Goal: Transaction & Acquisition: Purchase product/service

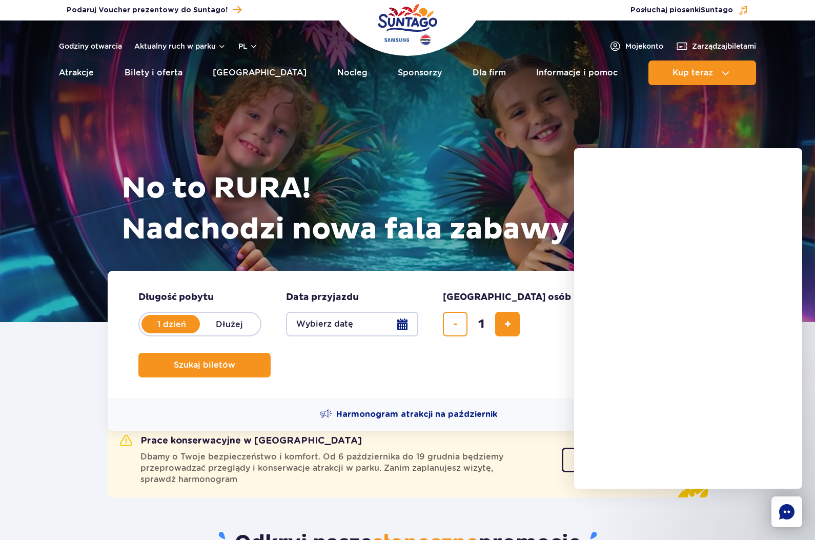
click at [781, 506] on rect "Chat" at bounding box center [787, 511] width 31 height 31
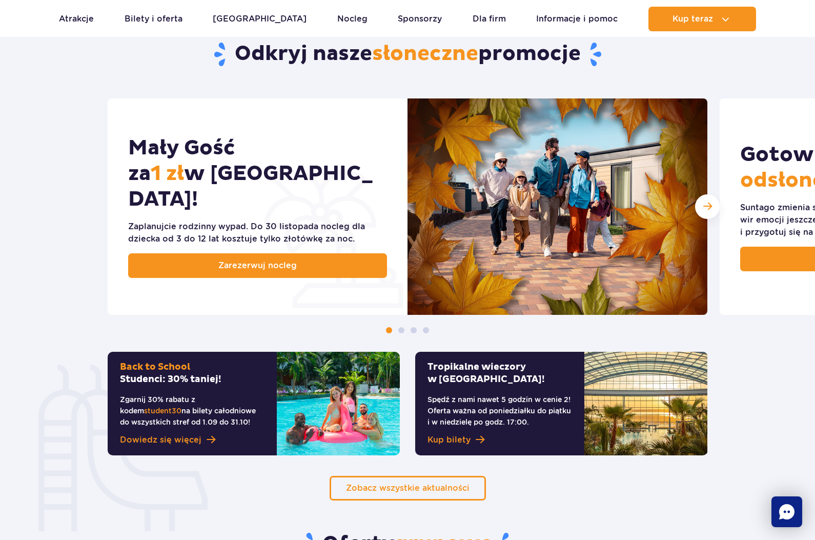
scroll to position [462, 0]
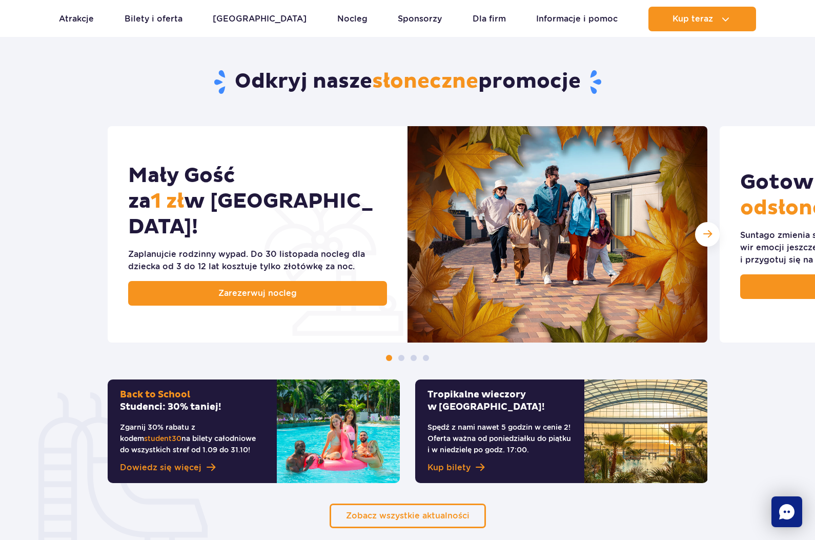
click at [400, 358] on span at bounding box center [402, 358] width 6 height 6
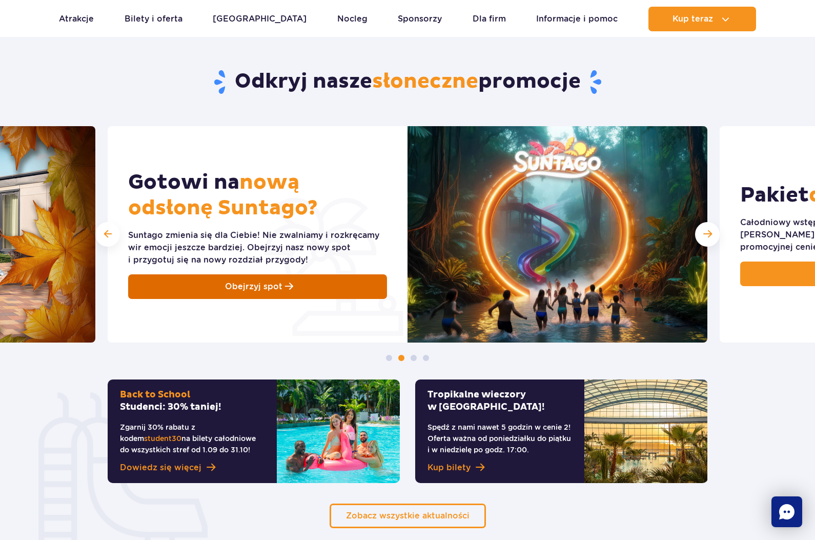
click at [281, 289] on span "Obejrzyj spot" at bounding box center [253, 287] width 57 height 12
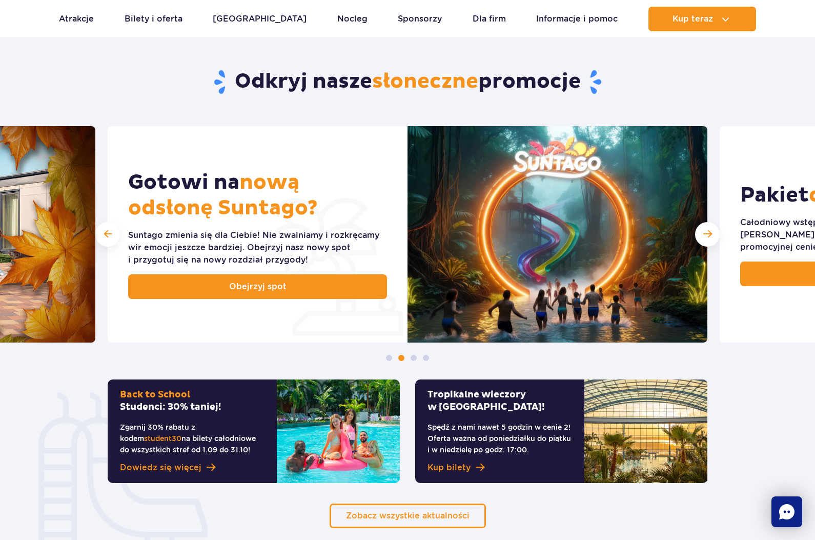
click at [694, 237] on img at bounding box center [558, 234] width 300 height 216
click at [712, 231] on div "Następny slajd" at bounding box center [707, 234] width 25 height 25
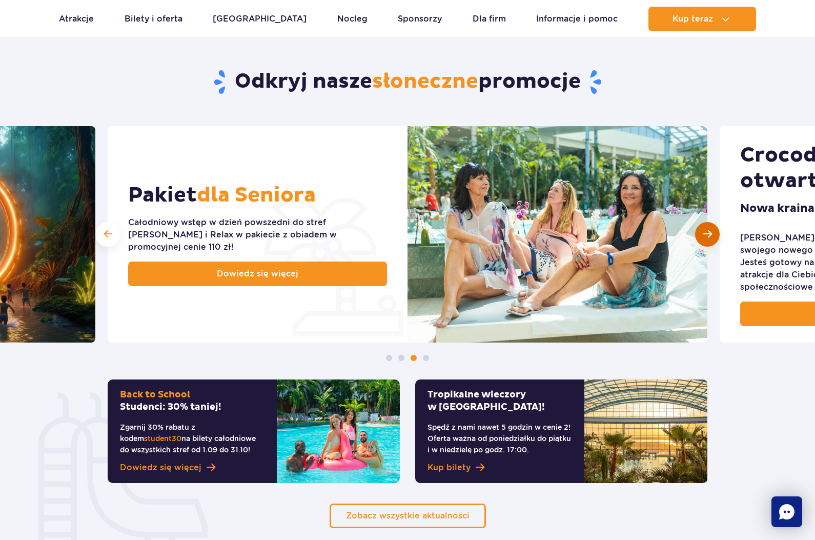
click at [714, 228] on div "Następny slajd" at bounding box center [707, 234] width 25 height 25
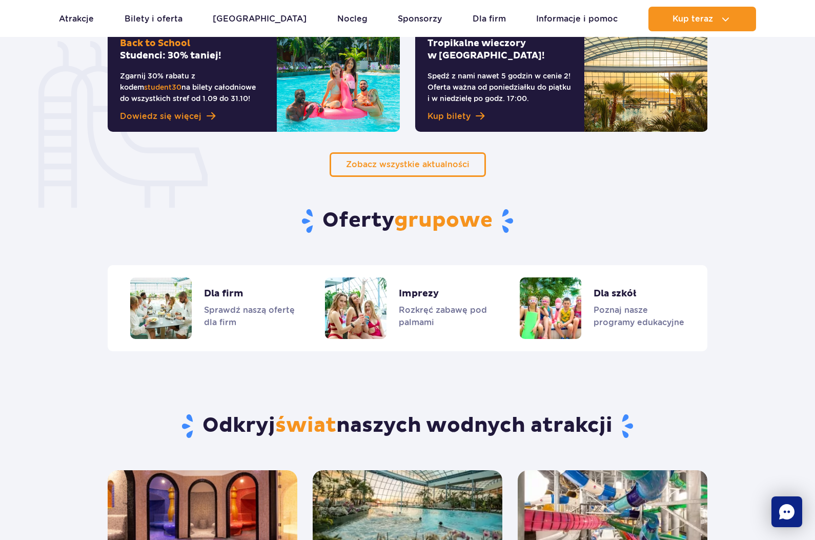
scroll to position [821, 0]
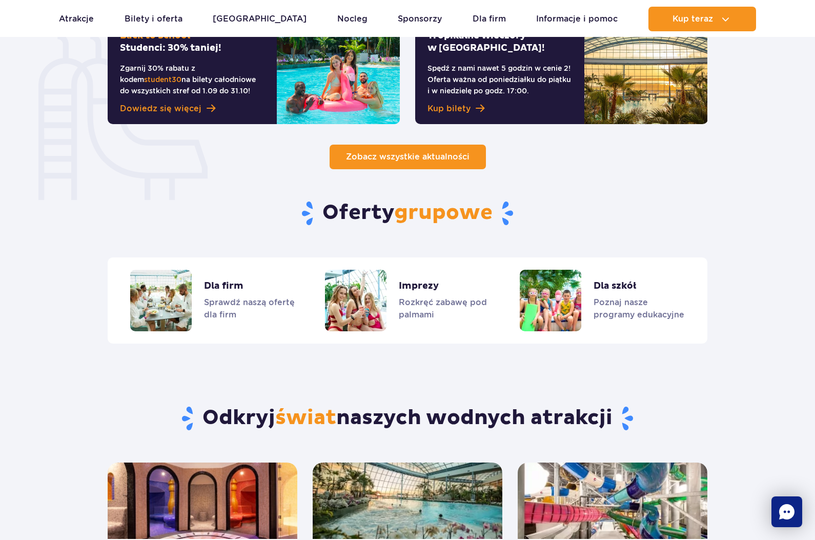
click at [416, 156] on span "Zobacz wszystkie aktualności" at bounding box center [408, 157] width 124 height 10
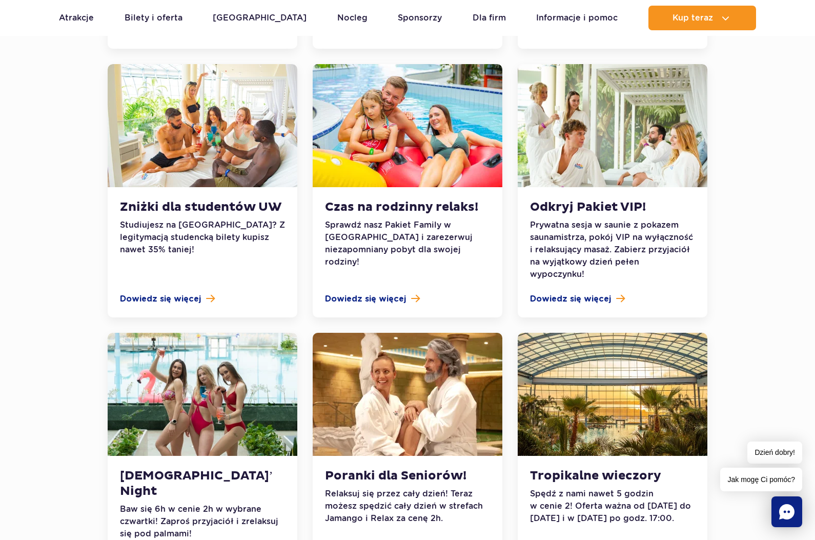
scroll to position [821, 0]
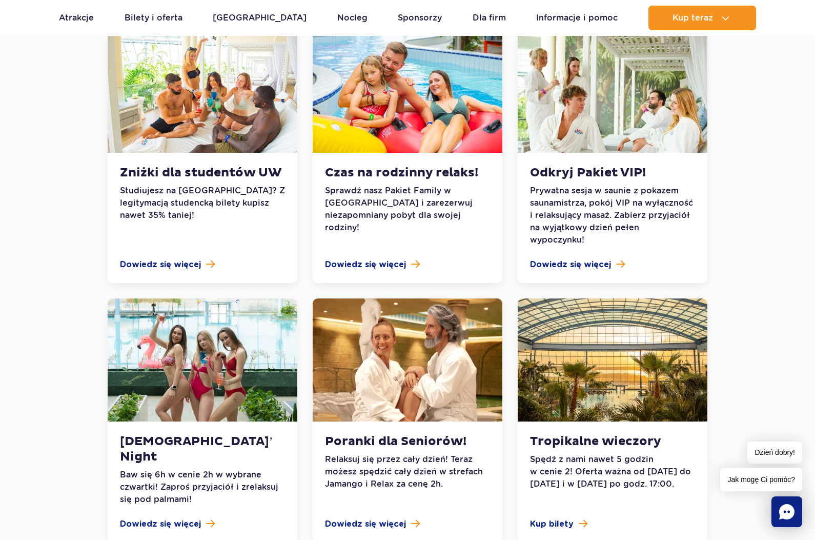
click at [190, 375] on img at bounding box center [203, 359] width 190 height 123
click at [153, 518] on span "Dowiedz się więcej" at bounding box center [160, 524] width 81 height 12
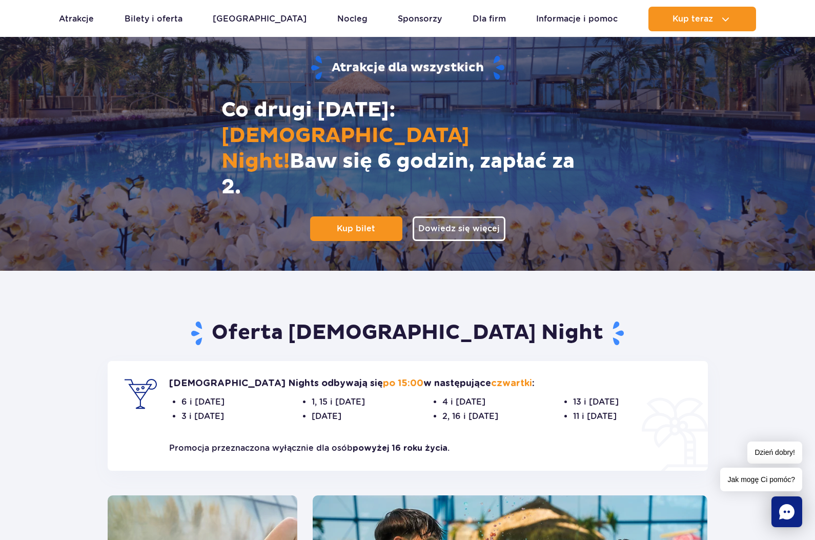
scroll to position [154, 0]
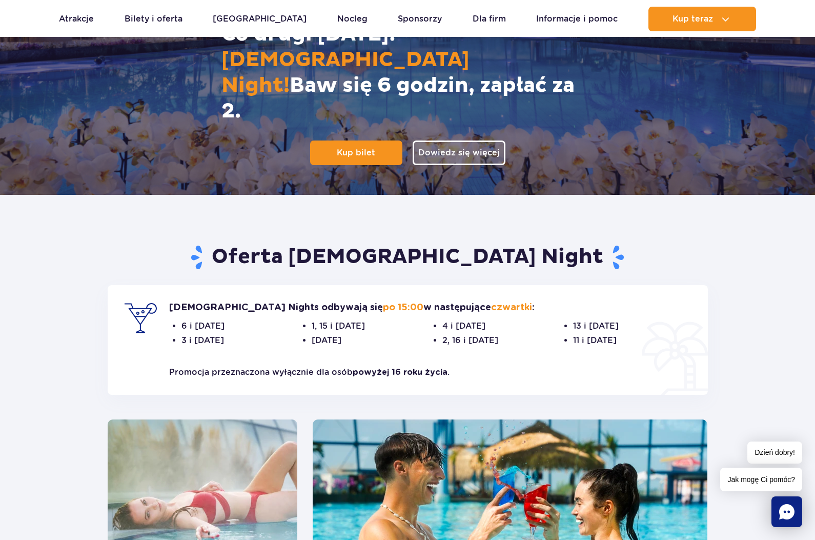
click at [519, 338] on span "2, 16 i 30 października" at bounding box center [502, 340] width 118 height 12
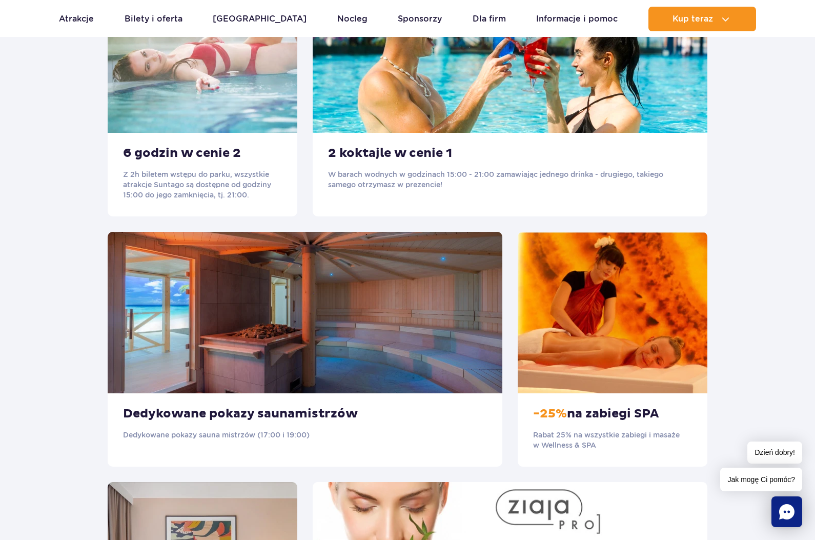
scroll to position [615, 0]
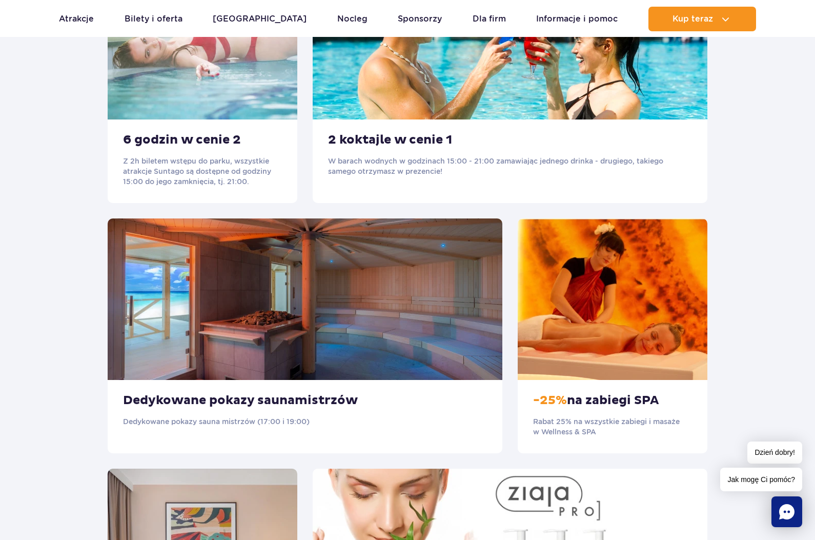
click at [332, 351] on img at bounding box center [305, 299] width 395 height 162
drag, startPoint x: 430, startPoint y: 258, endPoint x: 432, endPoint y: 265, distance: 6.8
click at [430, 258] on img at bounding box center [305, 299] width 395 height 162
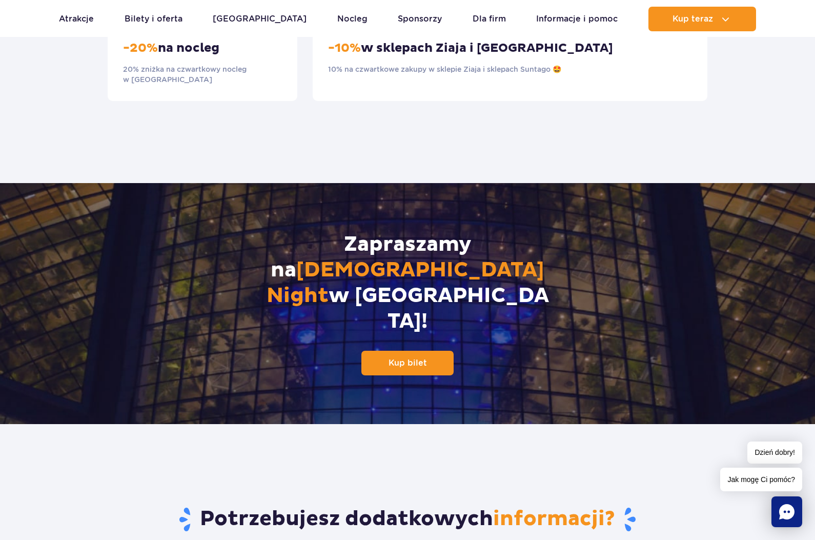
scroll to position [1026, 0]
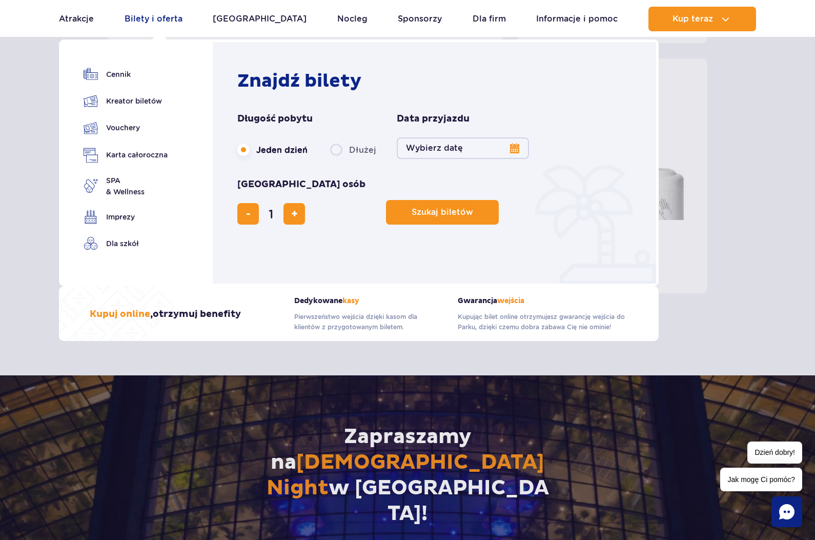
click at [145, 21] on link "Bilety i oferta" at bounding box center [154, 19] width 58 height 25
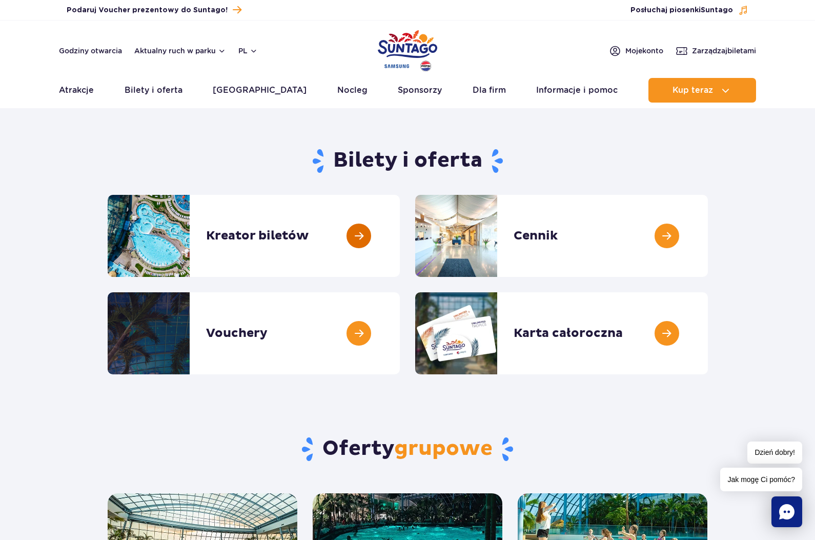
click at [400, 235] on link at bounding box center [400, 236] width 0 height 82
click at [400, 234] on link at bounding box center [400, 236] width 0 height 82
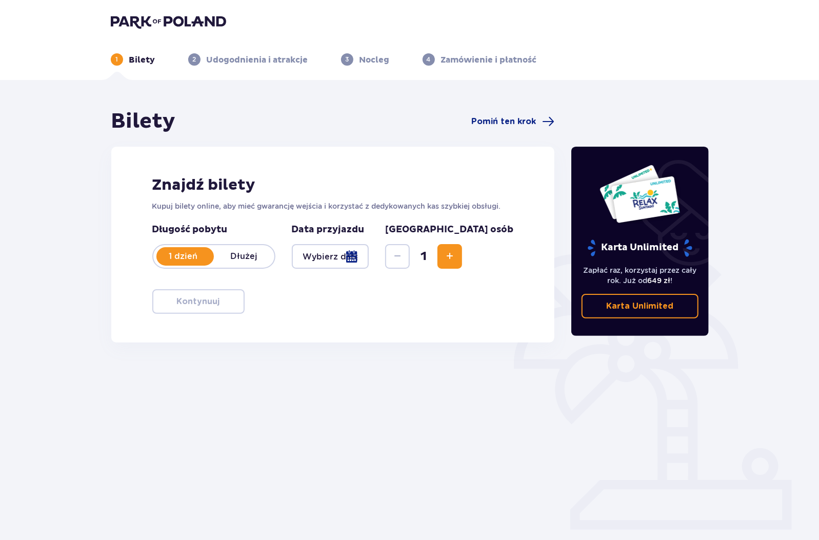
click at [369, 258] on div at bounding box center [330, 256] width 77 height 25
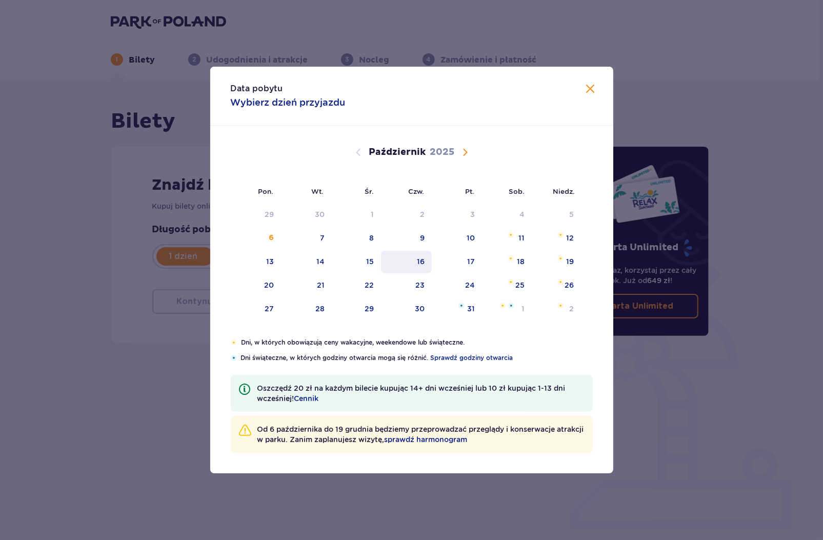
click at [421, 263] on div "16" at bounding box center [421, 261] width 8 height 10
type input "[DATE]"
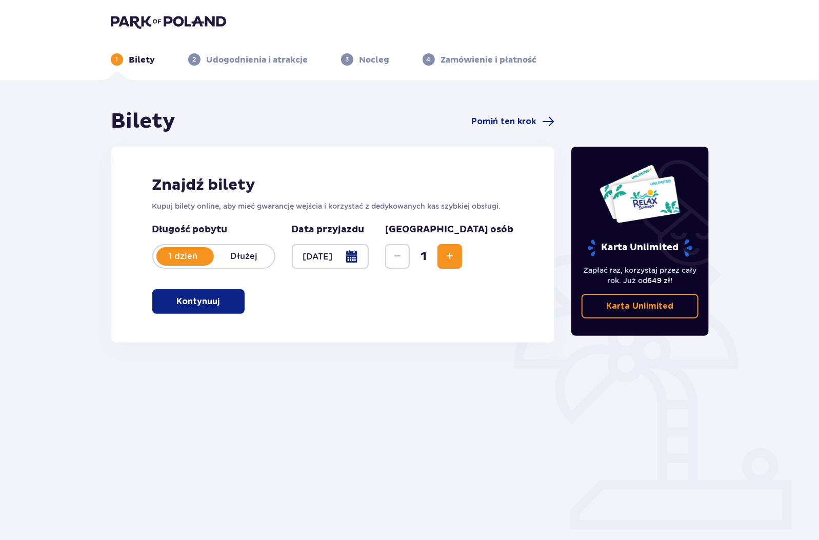
click at [456, 257] on span "Zwiększ" at bounding box center [450, 256] width 12 height 12
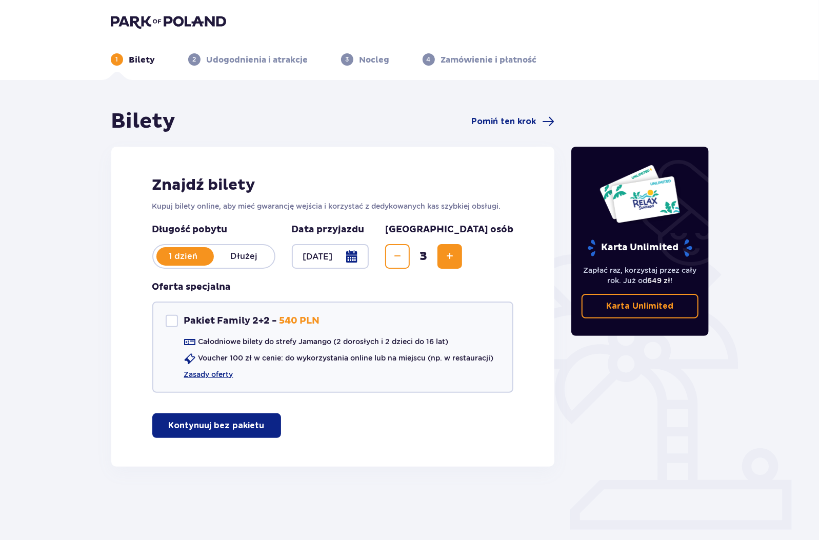
click at [456, 257] on span "Zwiększ" at bounding box center [450, 256] width 12 height 12
click at [404, 255] on span "Zmniejsz" at bounding box center [397, 256] width 12 height 12
click at [81, 355] on div "Bilety Pomiń ten krok Znajdź bilety Kupuj bilety online, aby mieć gwarancję wej…" at bounding box center [409, 304] width 819 height 448
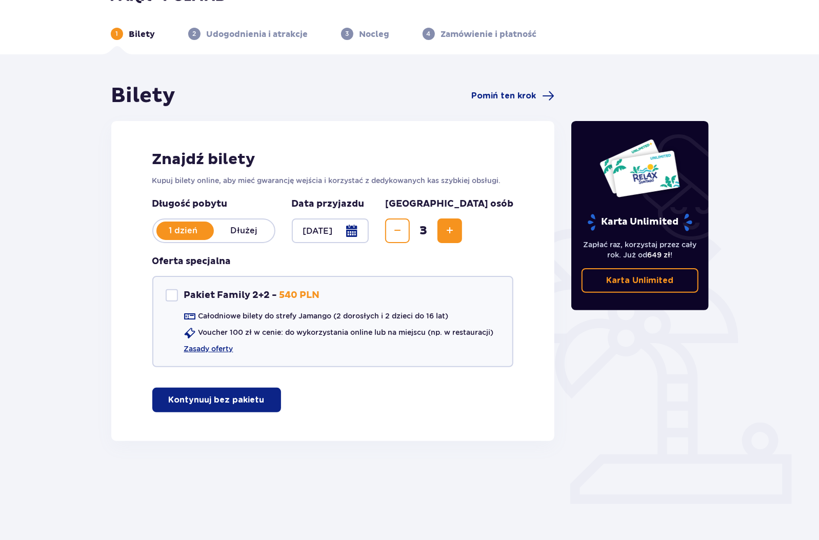
scroll to position [37, 0]
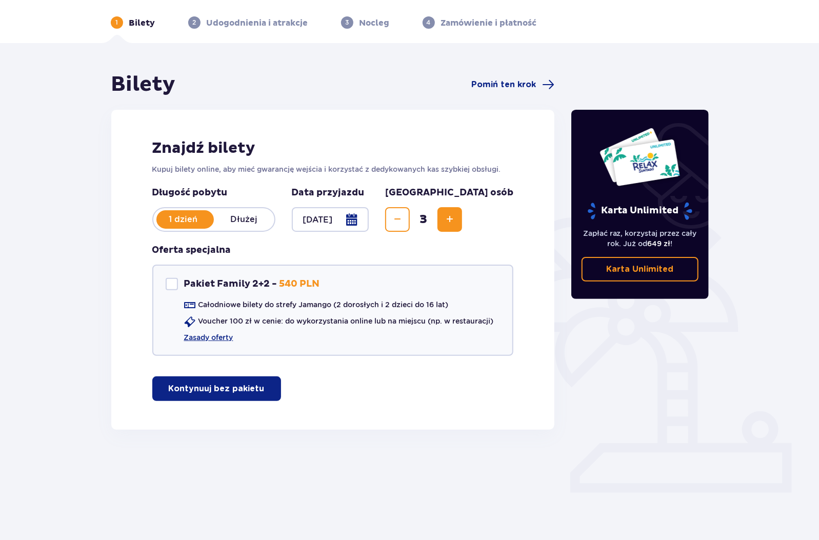
click at [192, 392] on p "Kontynuuj bez pakietu" at bounding box center [217, 388] width 96 height 11
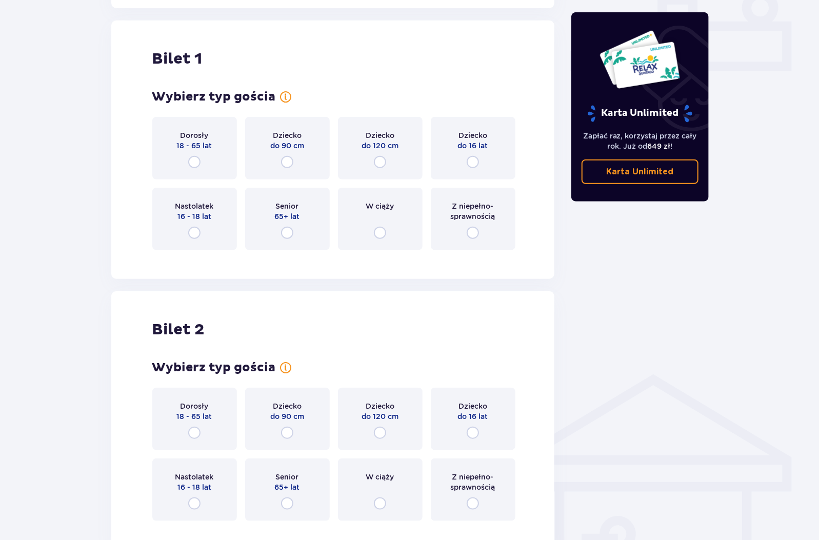
scroll to position [467, 0]
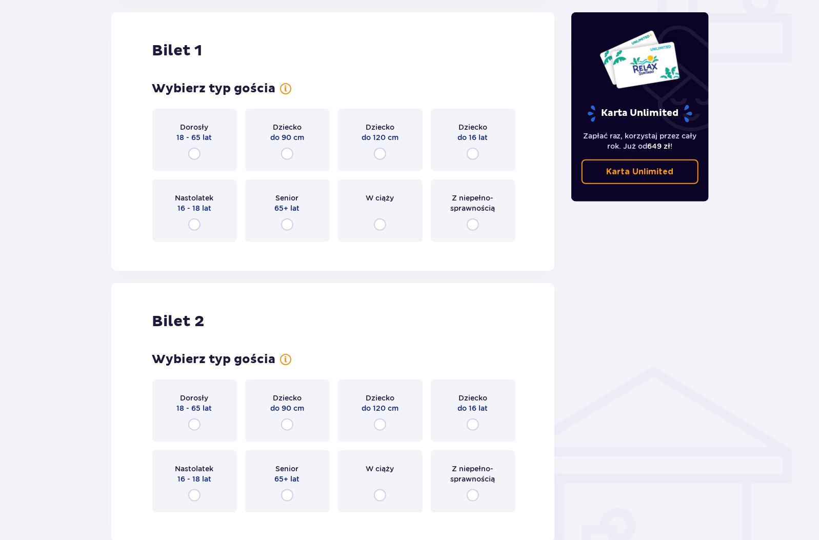
click at [193, 155] on input "radio" at bounding box center [194, 154] width 12 height 12
radio input "true"
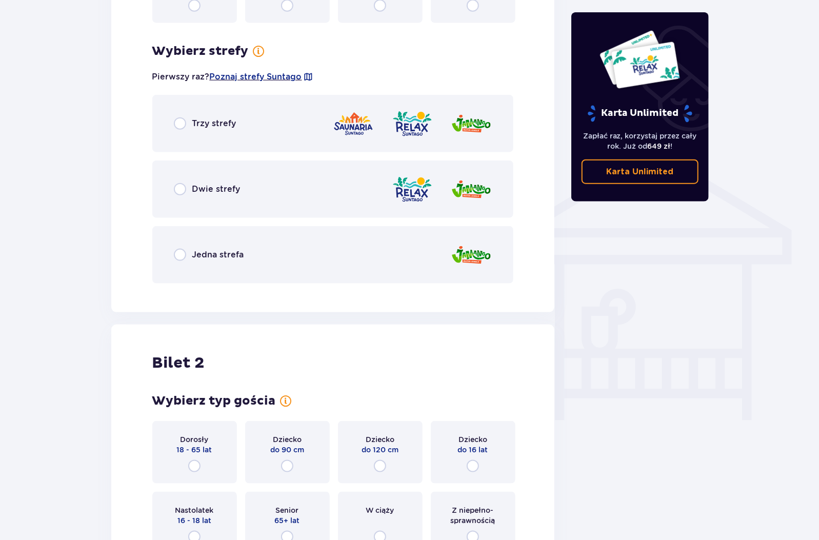
scroll to position [717, 0]
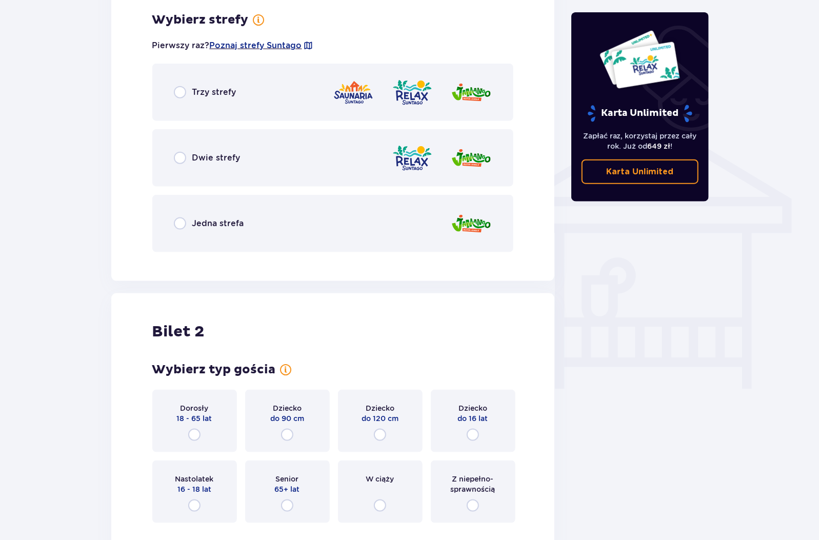
click at [174, 91] on input "radio" at bounding box center [180, 92] width 12 height 12
radio input "true"
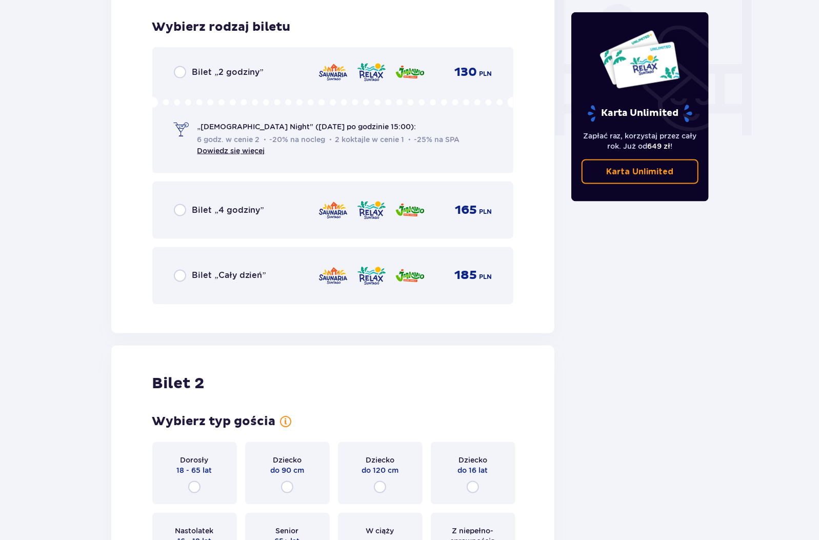
scroll to position [978, 0]
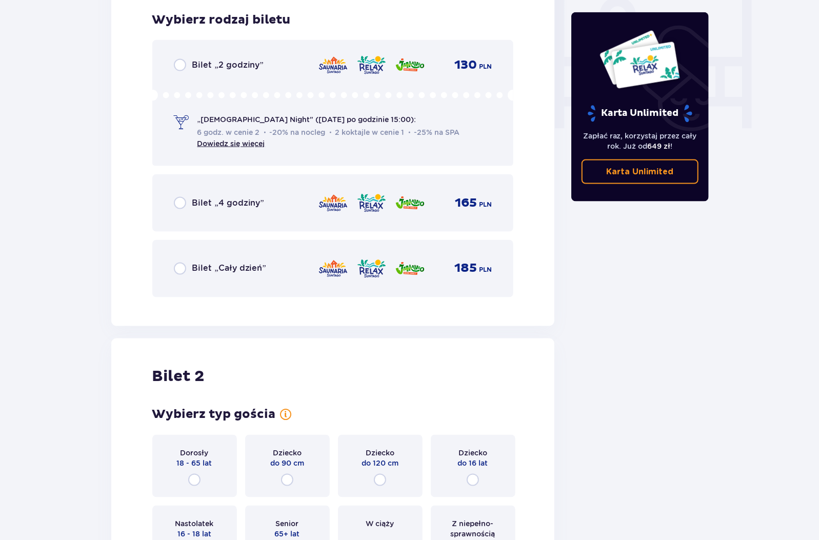
click at [181, 268] on input "radio" at bounding box center [180, 269] width 12 height 12
radio input "true"
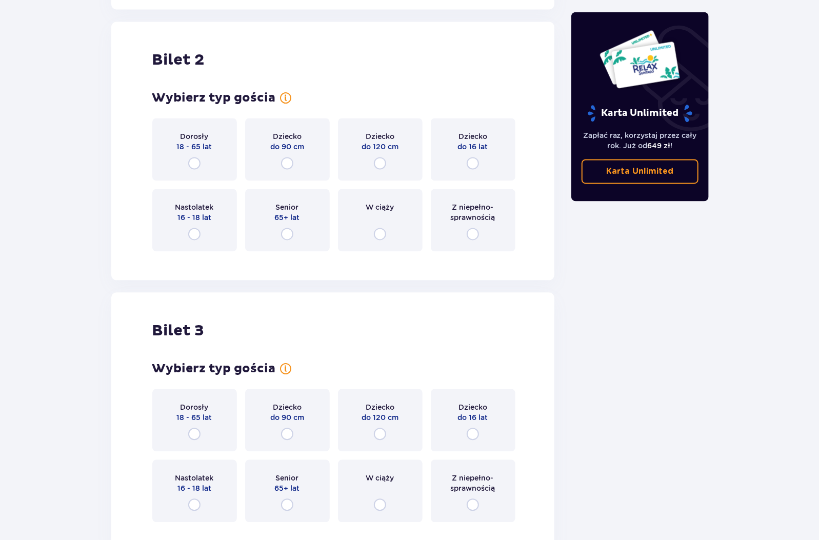
scroll to position [1304, 0]
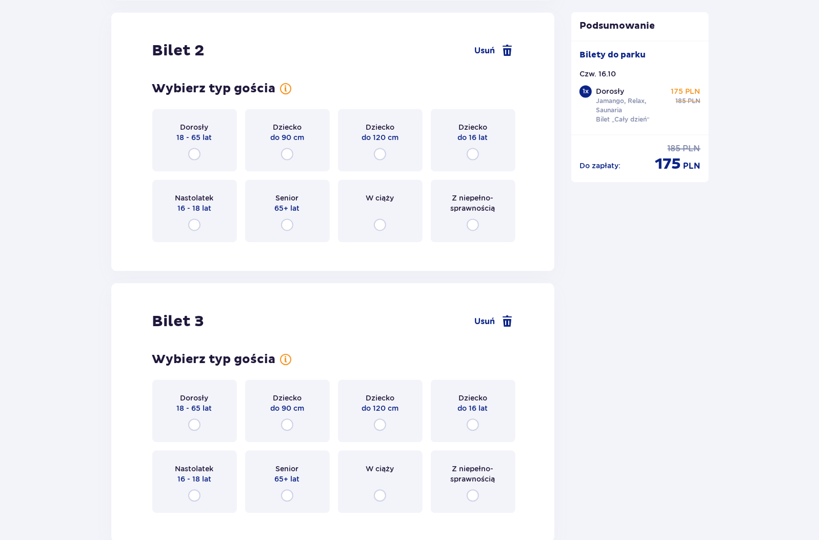
click at [472, 155] on input "radio" at bounding box center [473, 154] width 12 height 12
radio input "true"
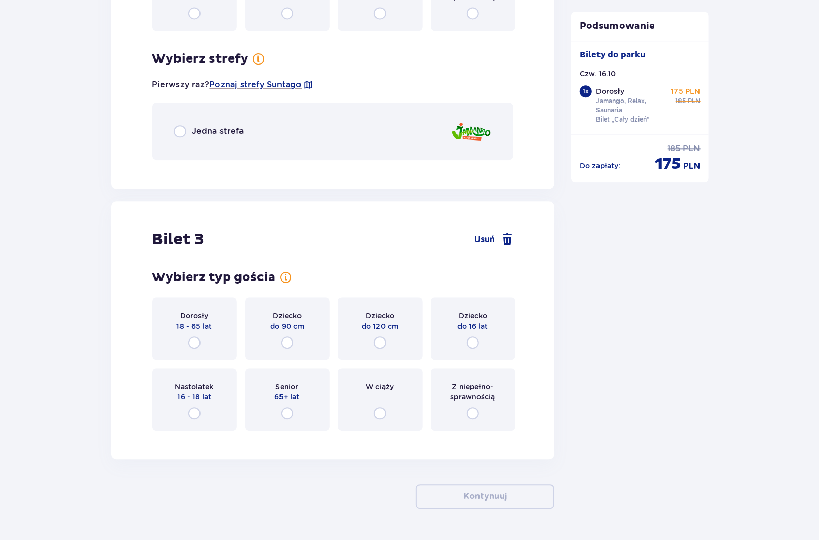
scroll to position [1545, 0]
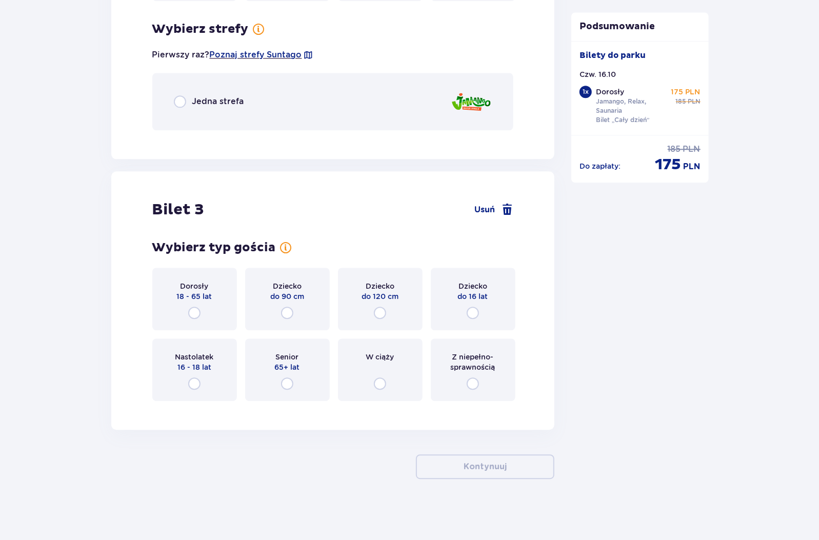
click at [177, 101] on input "radio" at bounding box center [180, 101] width 12 height 12
radio input "true"
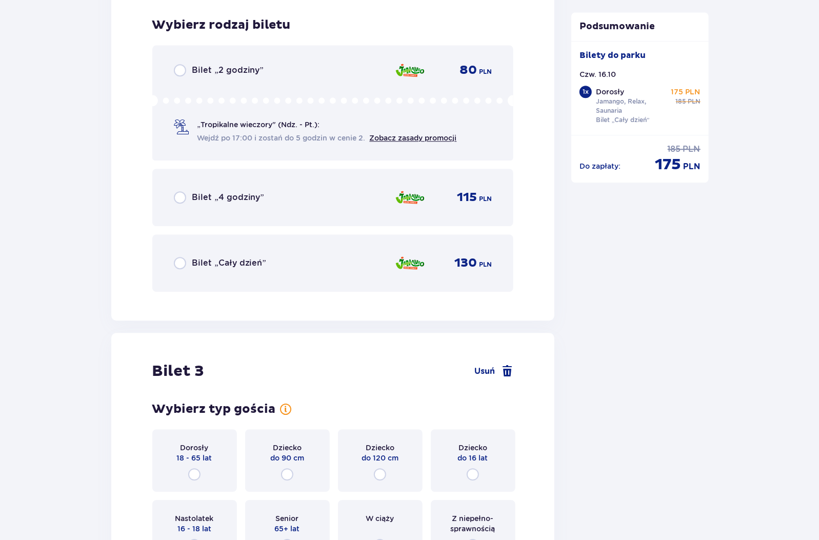
scroll to position [1683, 0]
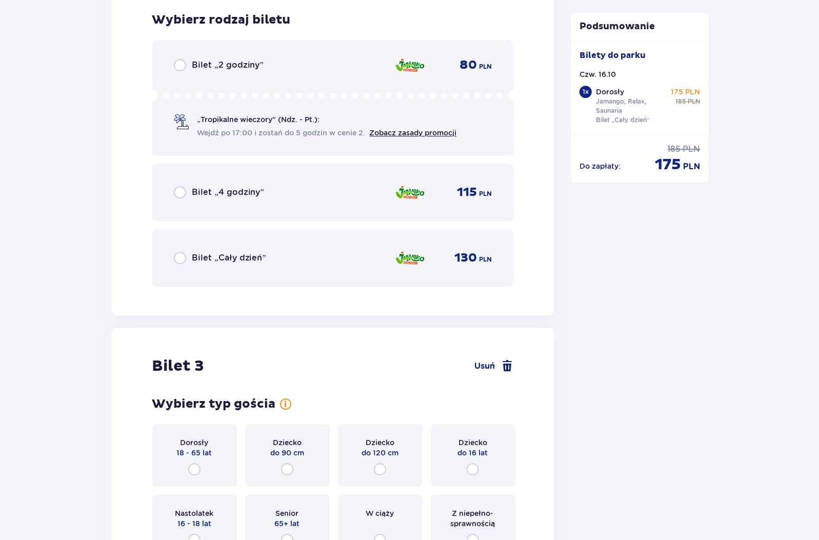
click at [181, 257] on input "radio" at bounding box center [180, 258] width 12 height 12
radio input "true"
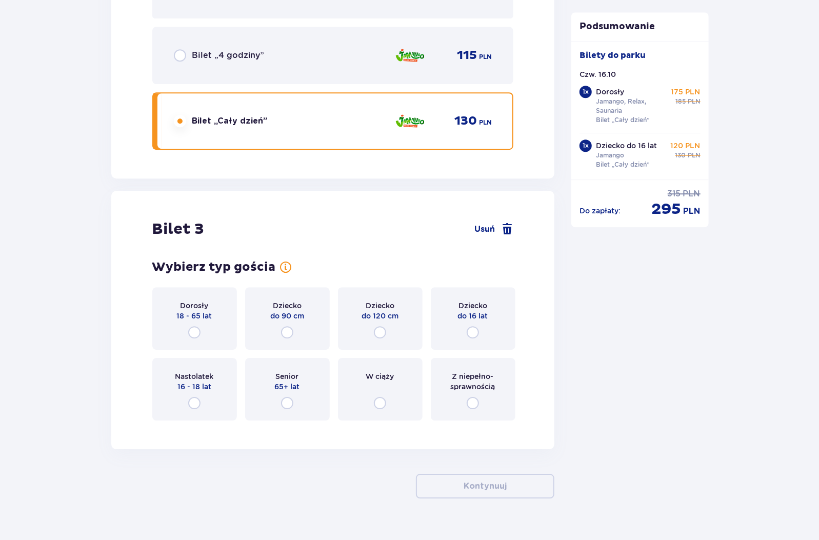
scroll to position [1840, 0]
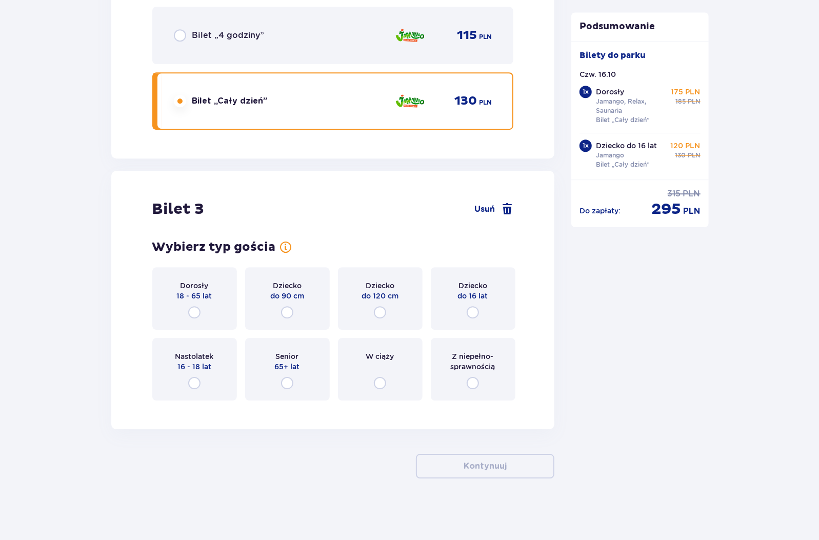
click at [476, 312] on input "radio" at bounding box center [473, 312] width 12 height 12
radio input "true"
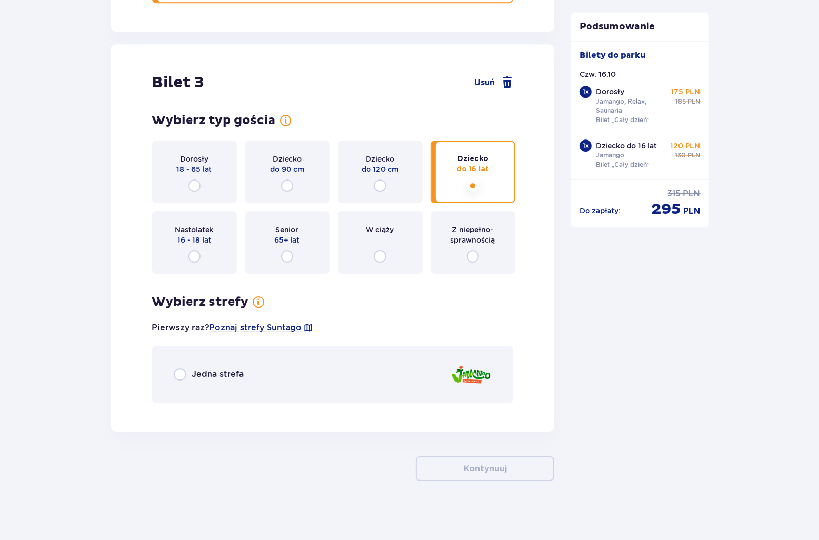
scroll to position [1969, 0]
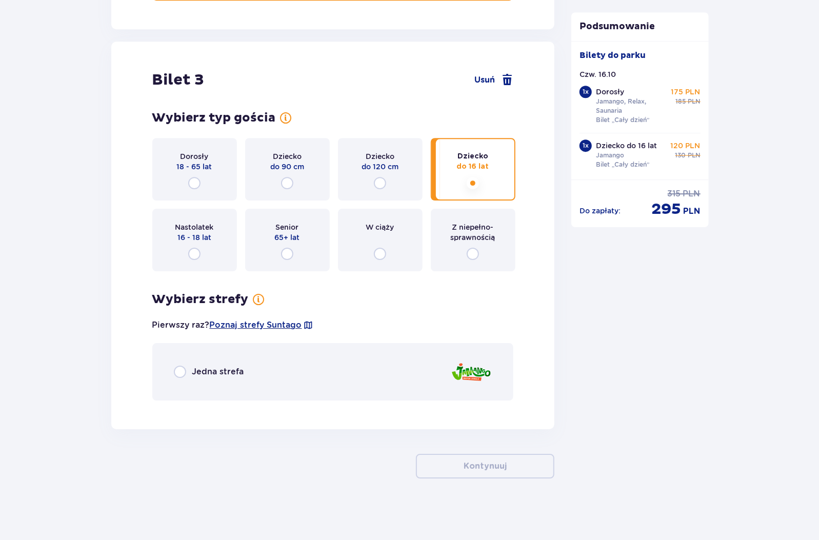
click at [173, 376] on div "Jedna strefa" at bounding box center [333, 371] width 362 height 57
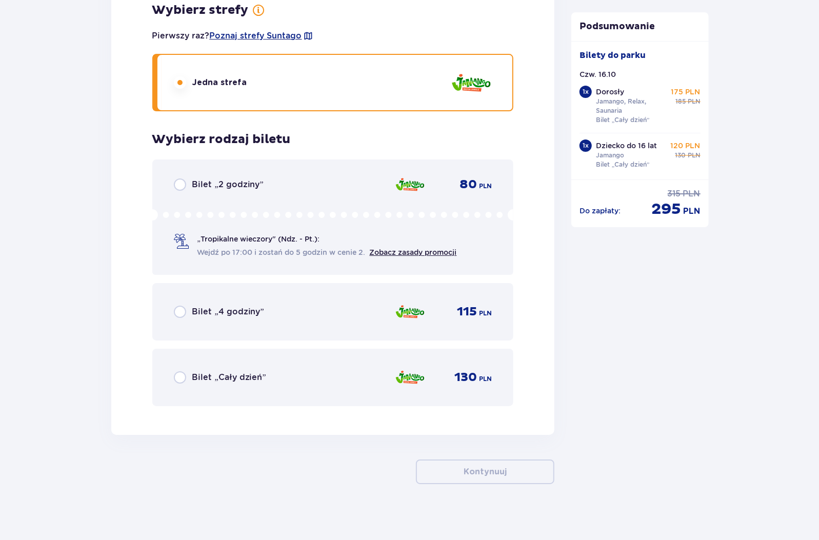
scroll to position [2264, 0]
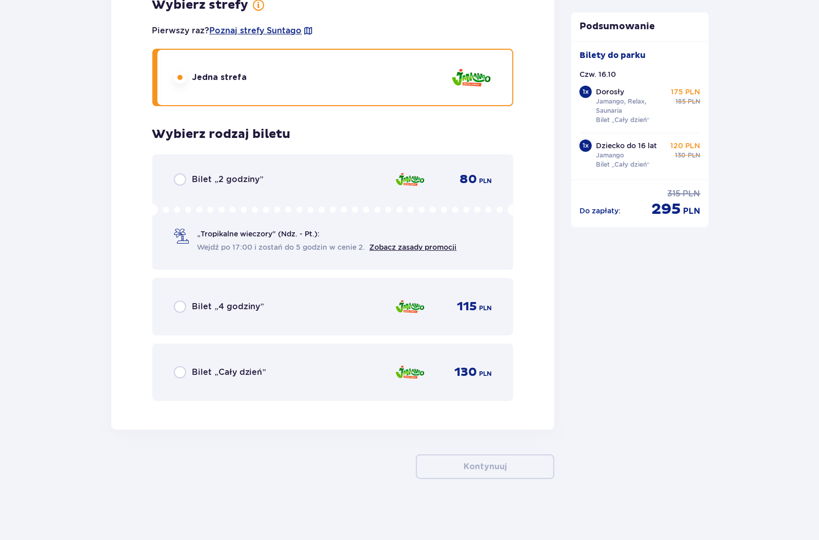
click at [183, 373] on input "radio" at bounding box center [180, 372] width 12 height 12
radio input "true"
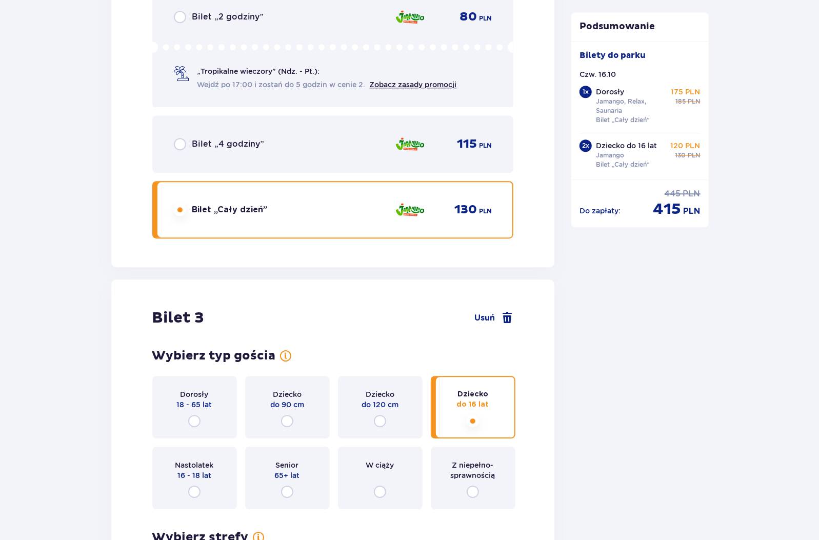
scroll to position [1548, 0]
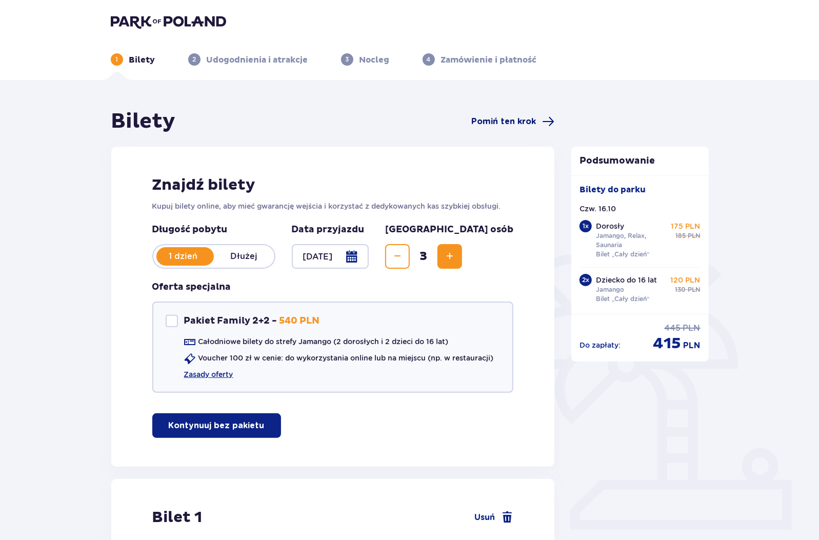
click at [530, 119] on span "Pomiń ten krok" at bounding box center [503, 121] width 65 height 11
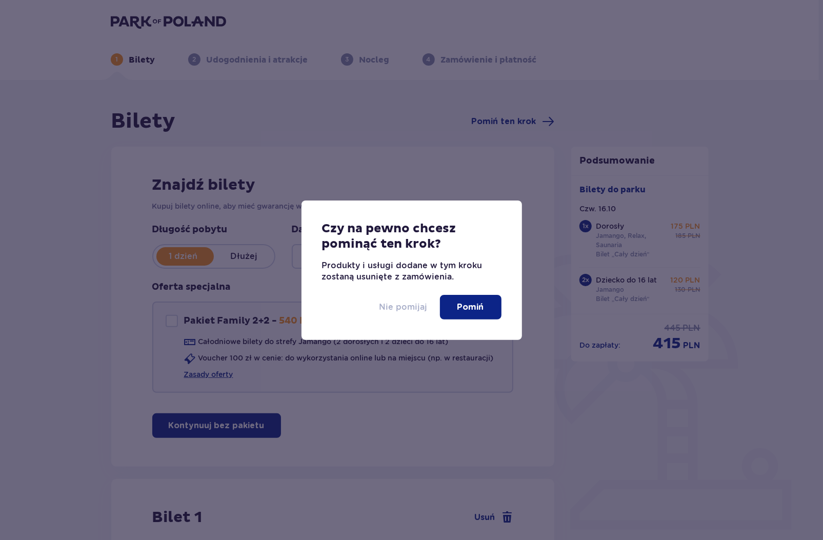
click at [394, 307] on p "Nie pomijaj" at bounding box center [404, 307] width 48 height 11
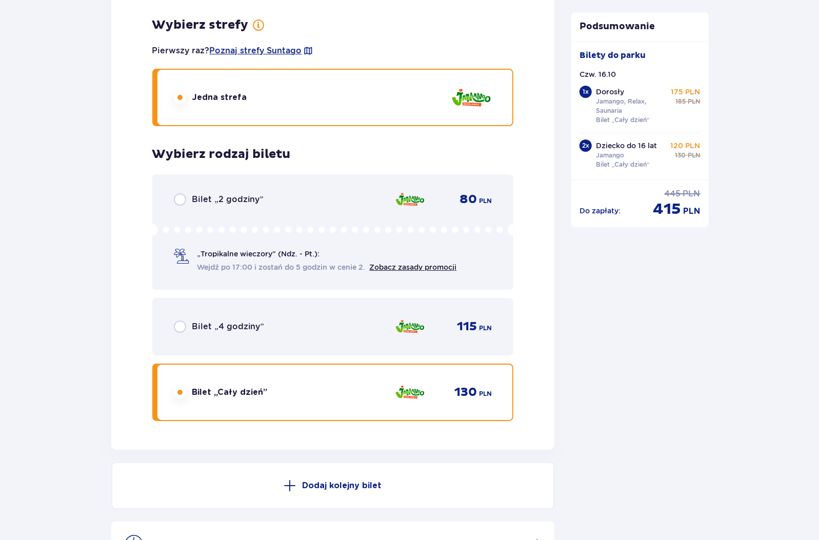
scroll to position [2368, 0]
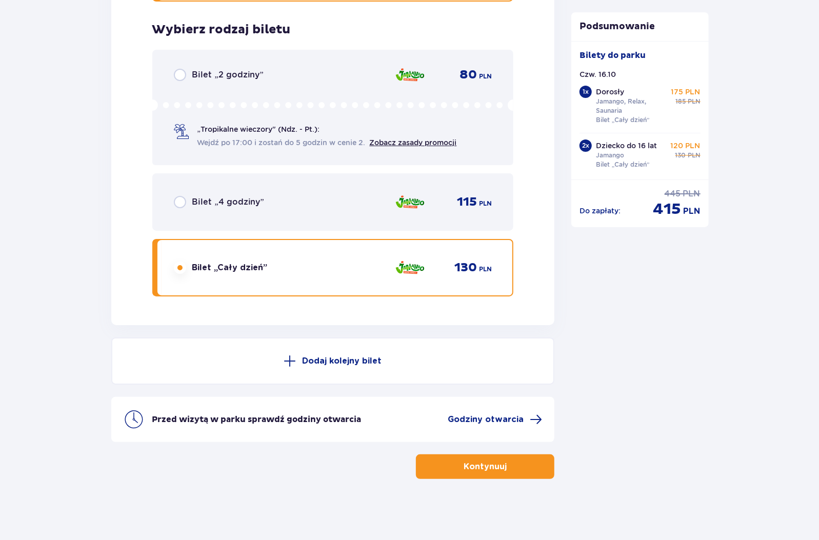
click at [495, 465] on p "Kontynuuj" at bounding box center [485, 466] width 43 height 11
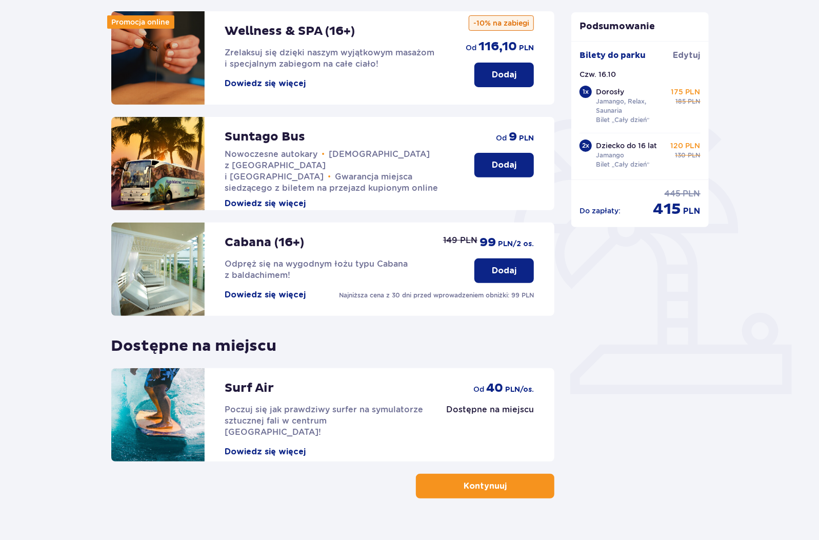
scroll to position [155, 0]
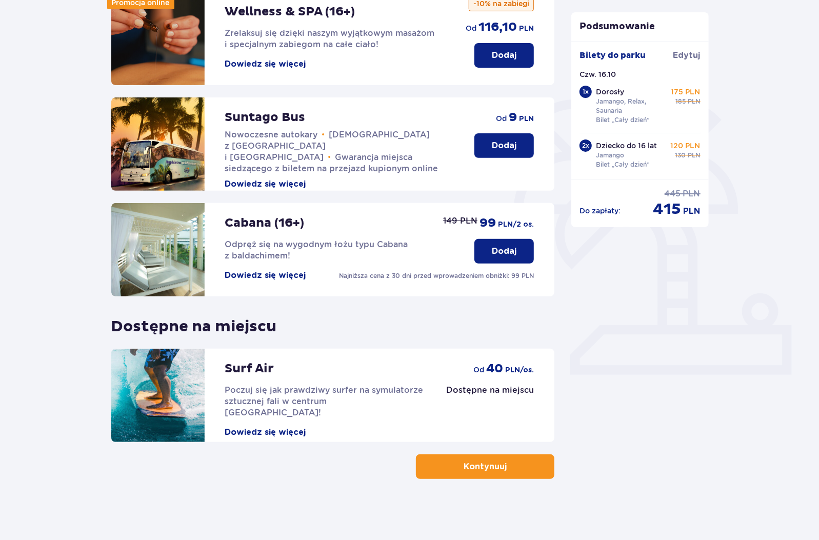
click at [523, 468] on button "Kontynuuj" at bounding box center [485, 466] width 138 height 25
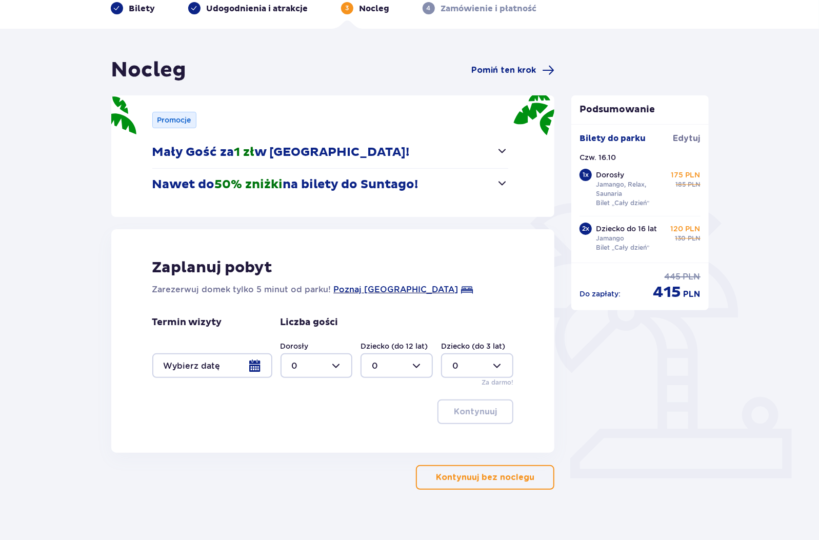
click at [522, 472] on p "Kontynuuj bez noclegu" at bounding box center [485, 477] width 98 height 11
